Goal: Information Seeking & Learning: Check status

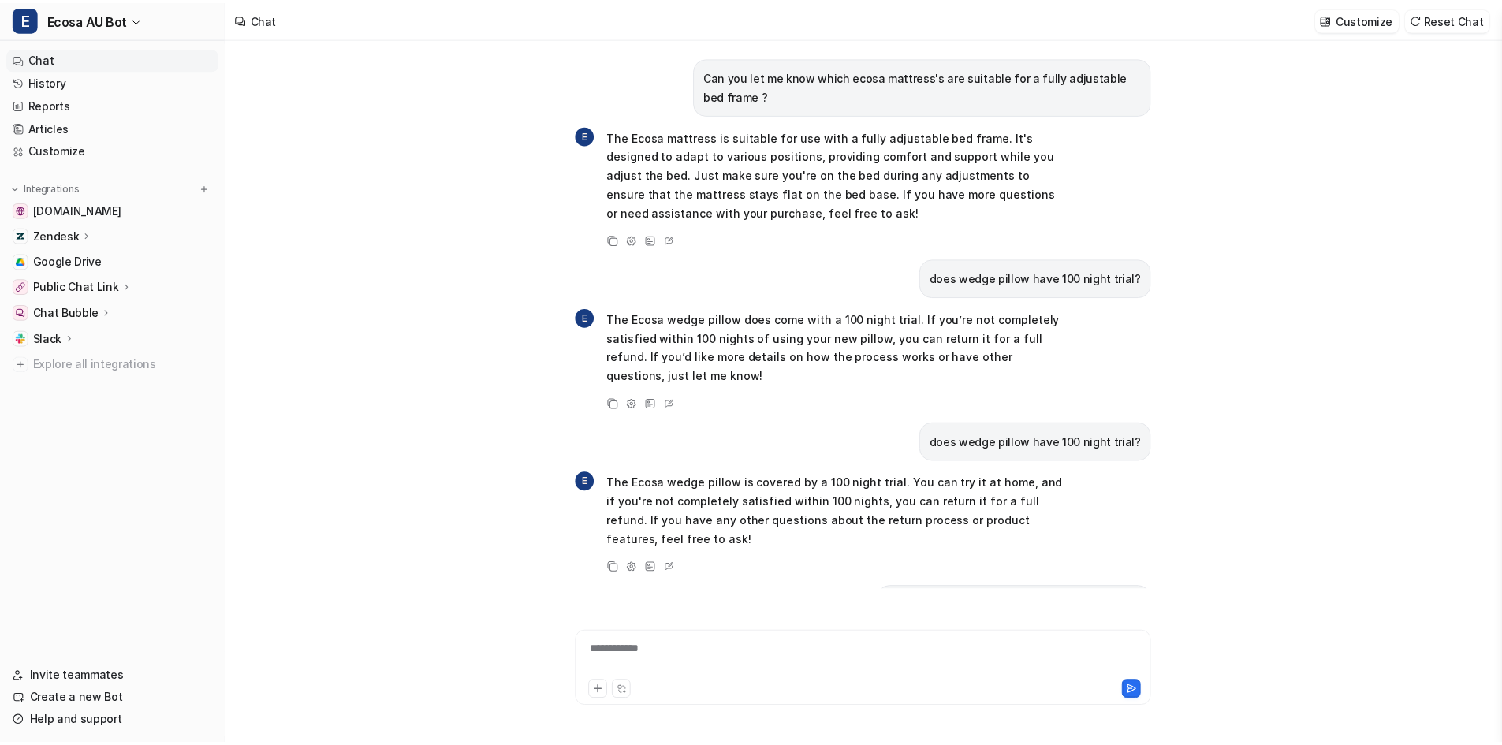
scroll to position [583, 0]
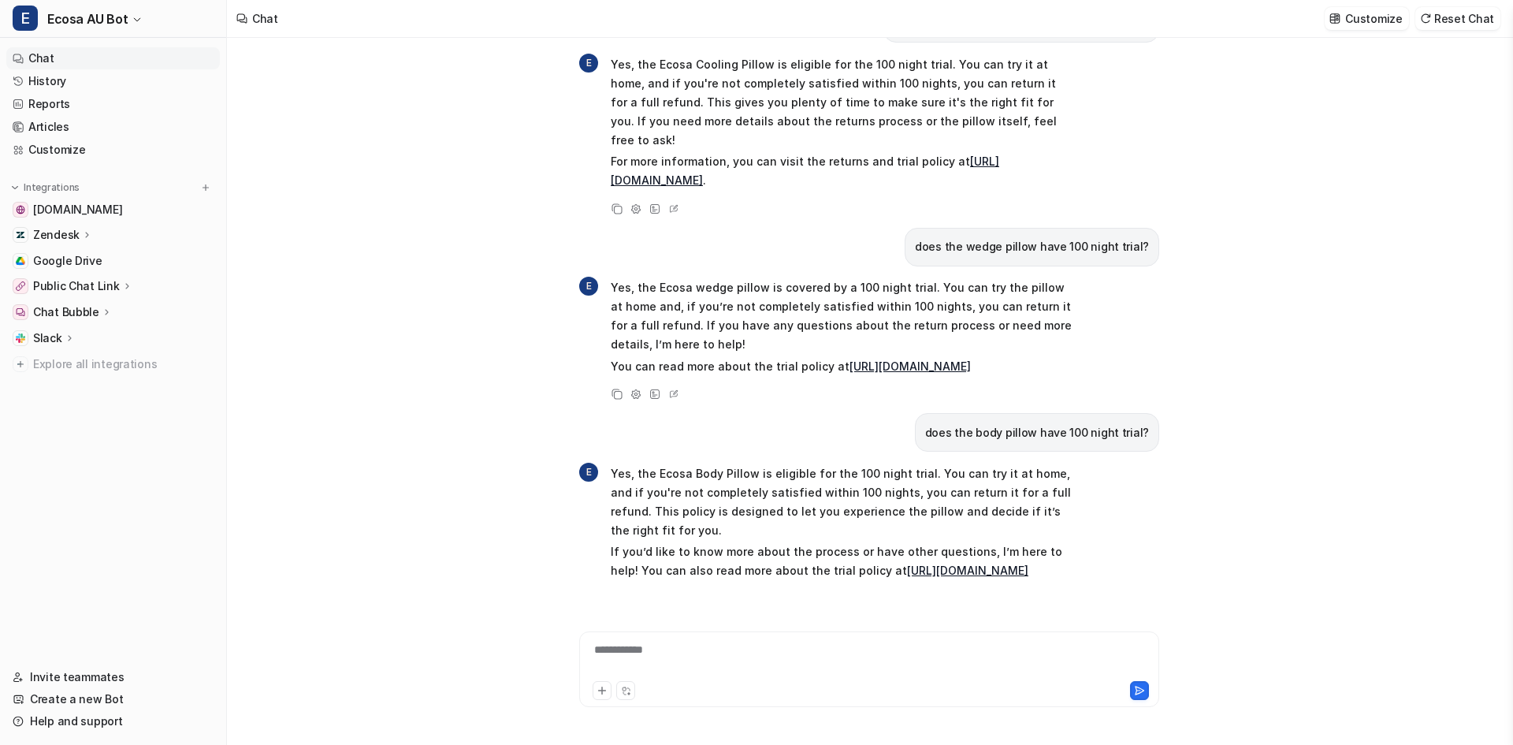
drag, startPoint x: 0, startPoint y: 162, endPoint x: 58, endPoint y: 174, distance: 58.7
click at [33, 162] on nav "Chat History Reports Articles Customize Integrations [DOMAIN_NAME] Zendesk Over…" at bounding box center [113, 347] width 226 height 612
click at [52, 105] on link "Reports" at bounding box center [113, 104] width 214 height 22
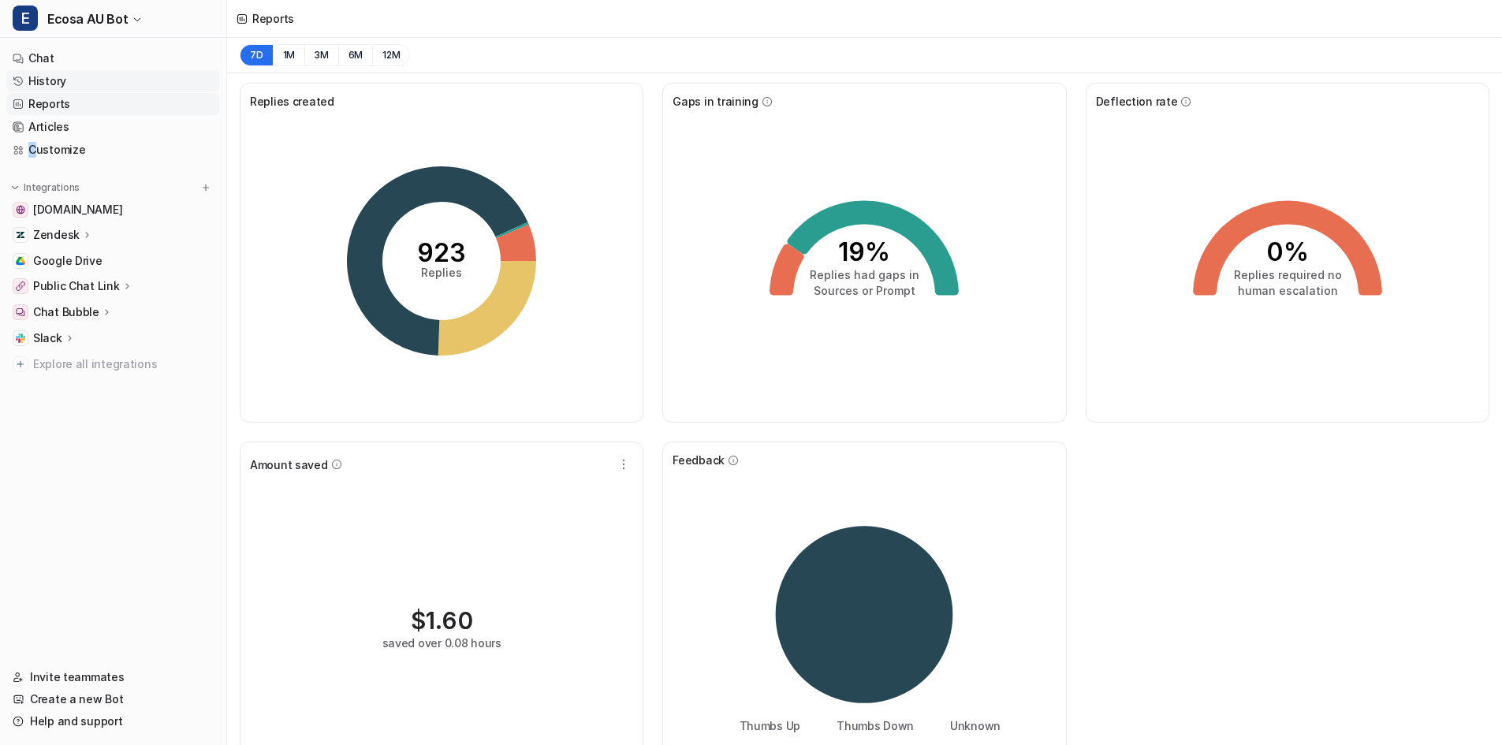
click at [67, 78] on link "History" at bounding box center [113, 81] width 214 height 22
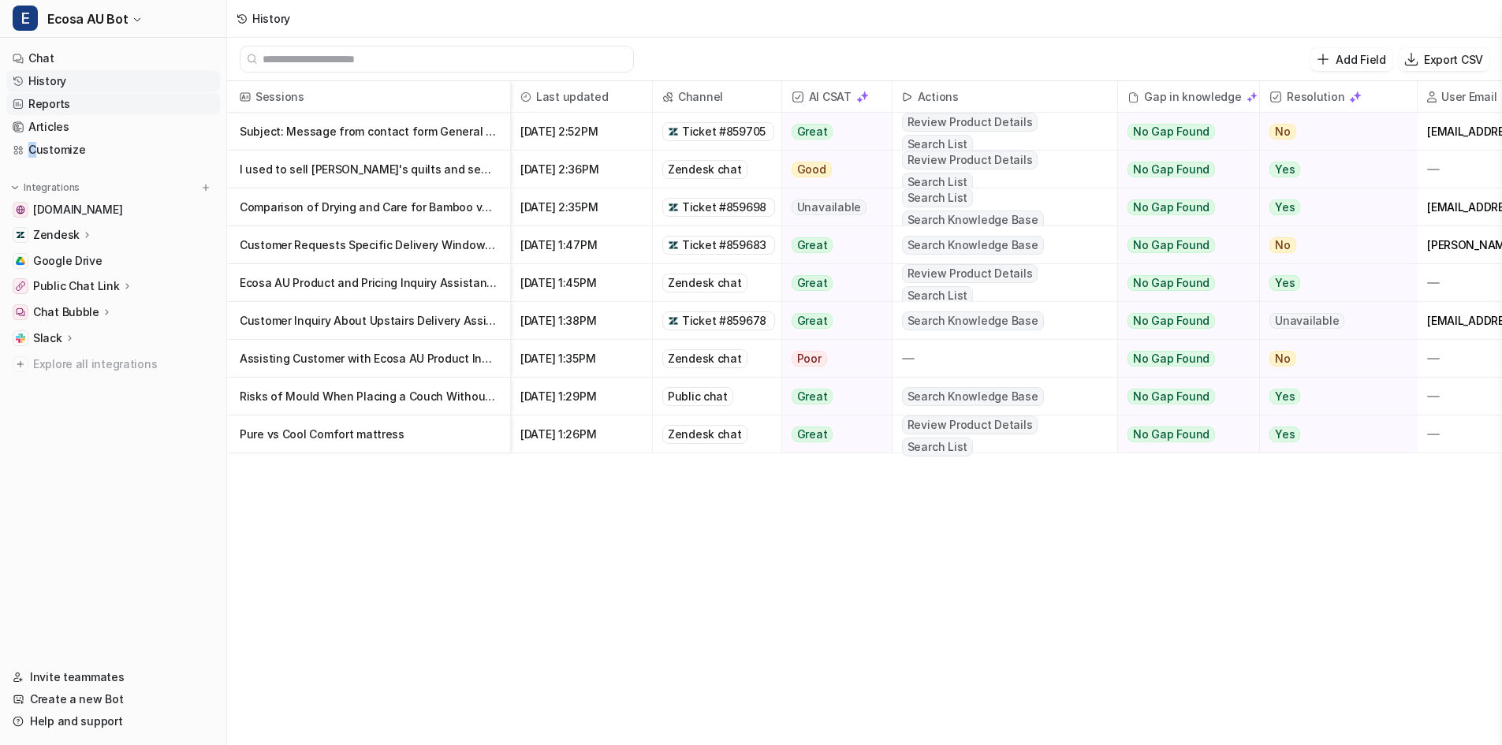
click at [60, 107] on link "Reports" at bounding box center [113, 104] width 214 height 22
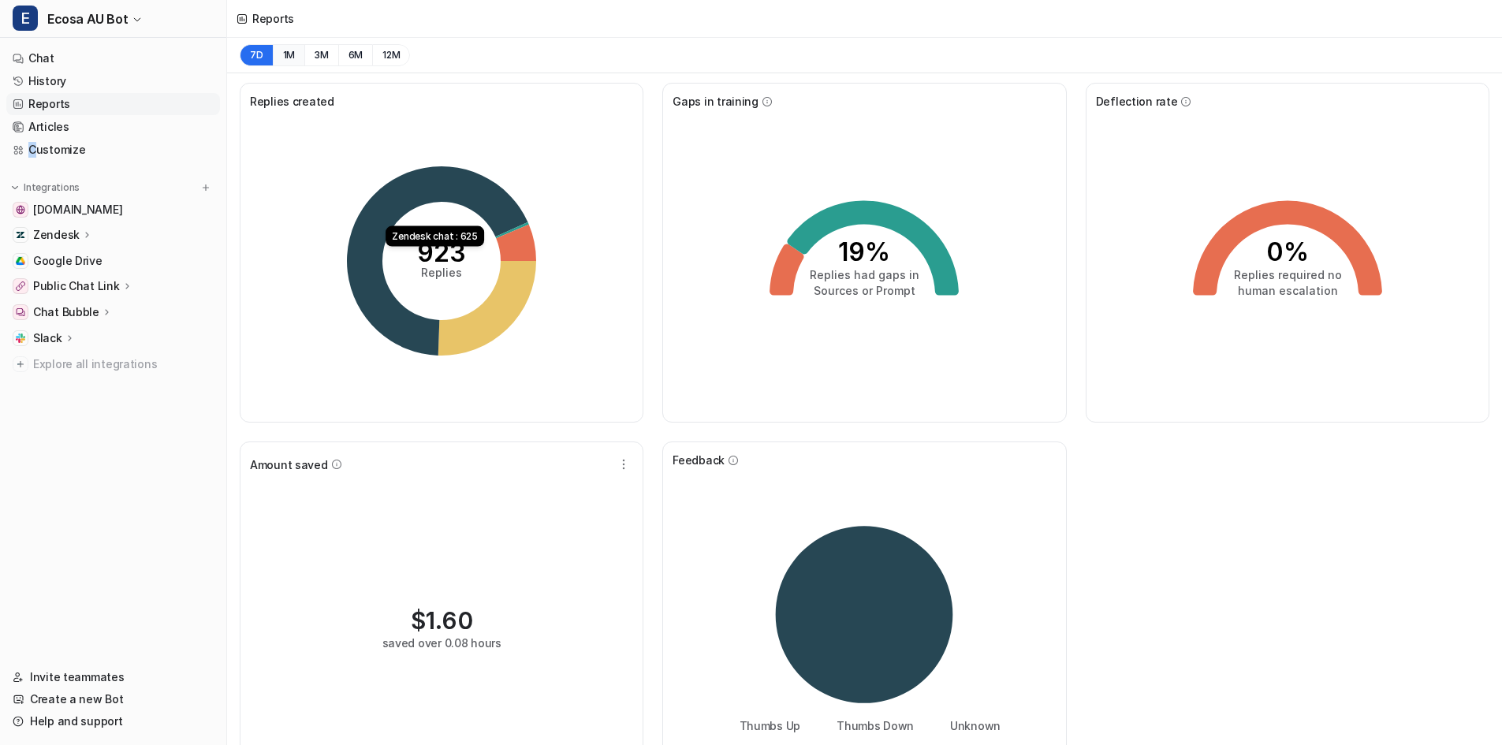
click at [289, 47] on button "1M" at bounding box center [289, 55] width 32 height 22
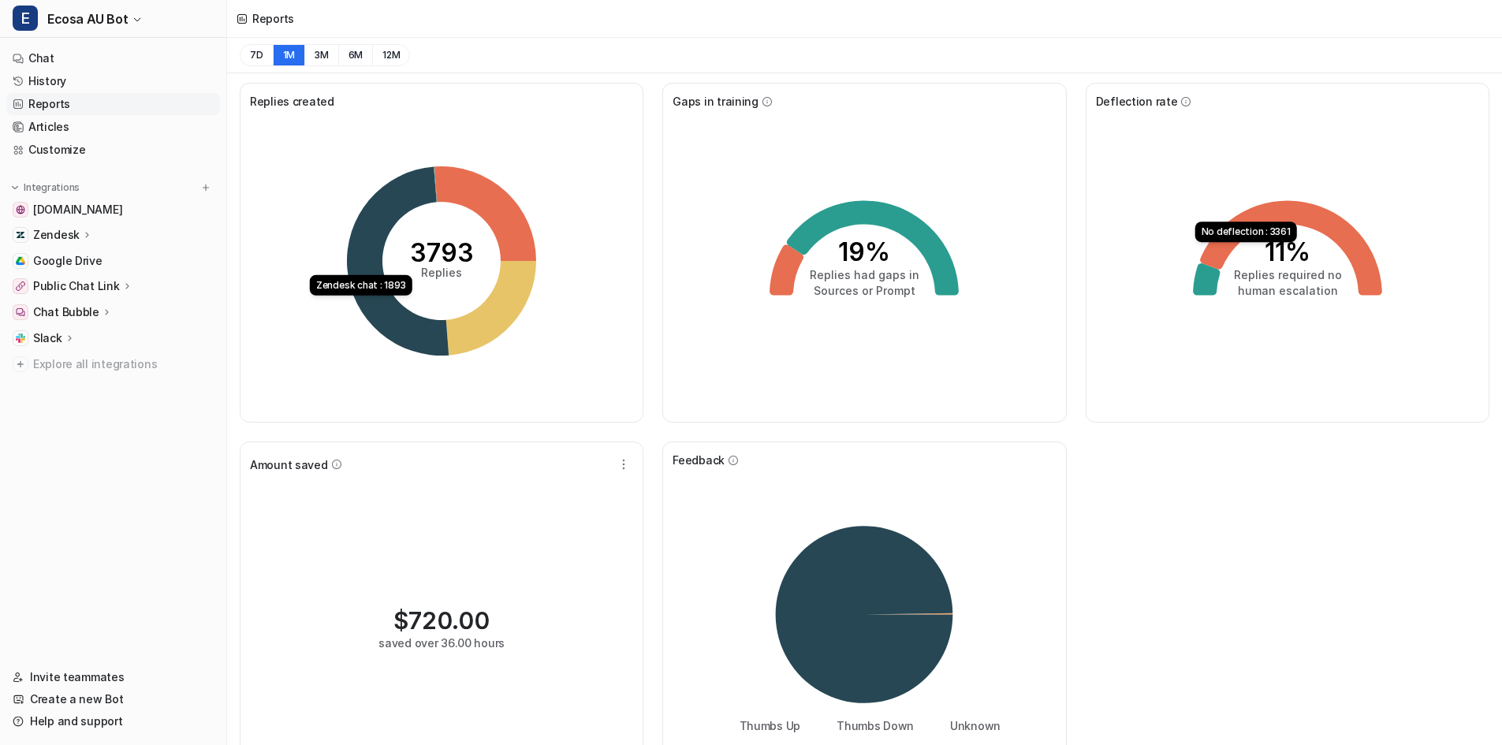
drag, startPoint x: 447, startPoint y: 337, endPoint x: 435, endPoint y: 337, distance: 11.8
click at [435, 337] on icon at bounding box center [398, 260] width 102 height 189
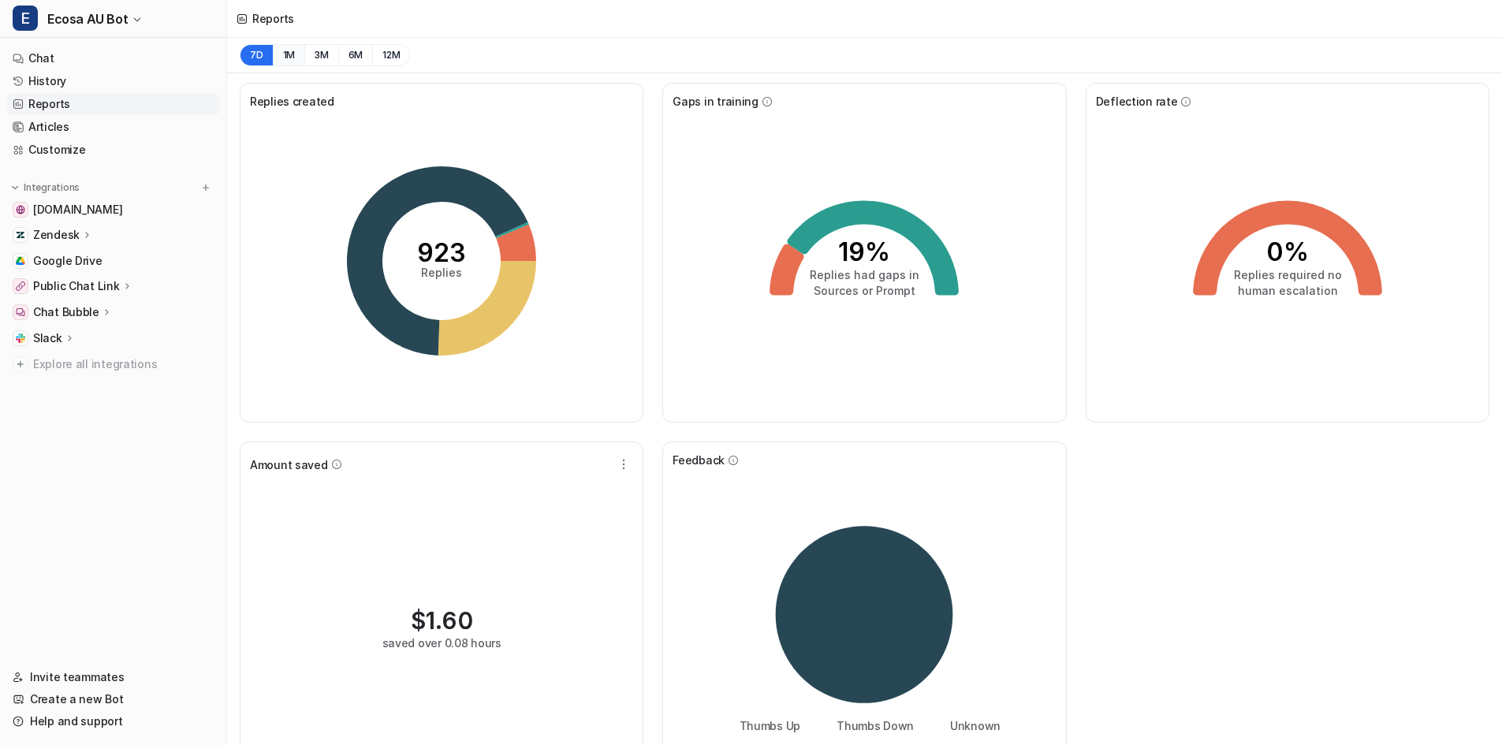
click at [289, 61] on button "1M" at bounding box center [289, 55] width 32 height 22
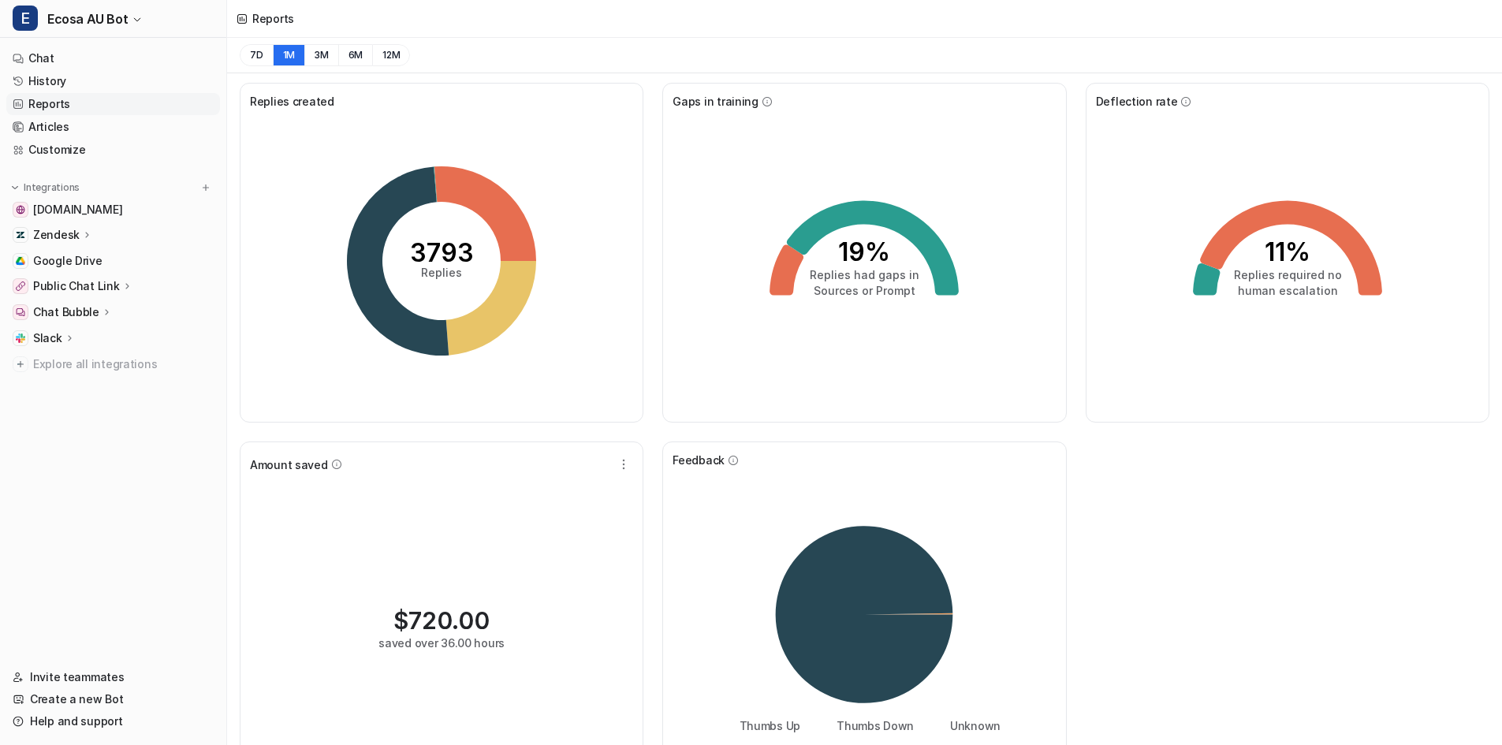
click at [960, 63] on div "7D 1M 3M 6M 12M" at bounding box center [864, 55] width 1275 height 35
click at [843, 23] on div "Reports" at bounding box center [864, 19] width 1275 height 38
